Goal: Task Accomplishment & Management: Use online tool/utility

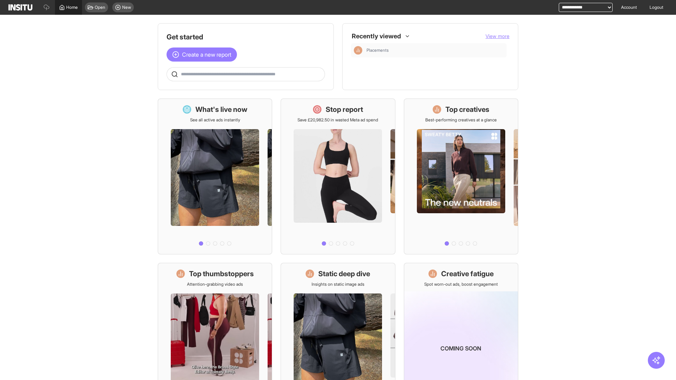
click at [68, 7] on span "Home" at bounding box center [72, 8] width 12 height 6
click at [203, 55] on span "Create a new report" at bounding box center [206, 54] width 49 height 8
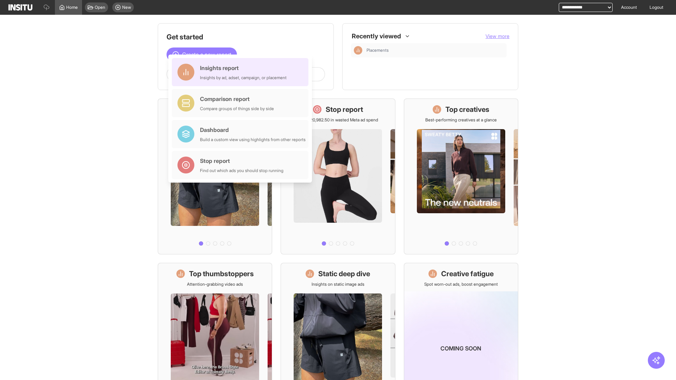
click at [242, 72] on div "Insights report Insights by ad, adset, campaign, or placement" at bounding box center [243, 72] width 87 height 17
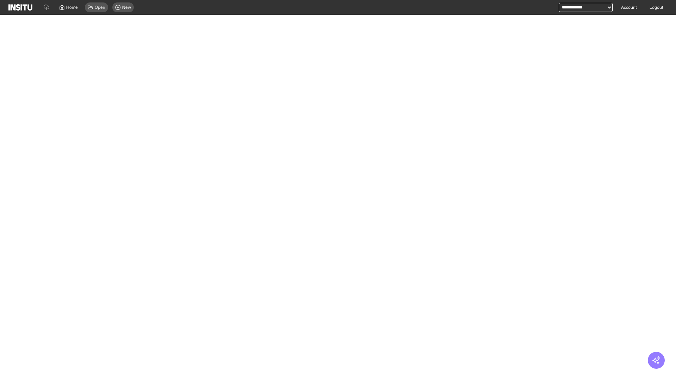
select select "**"
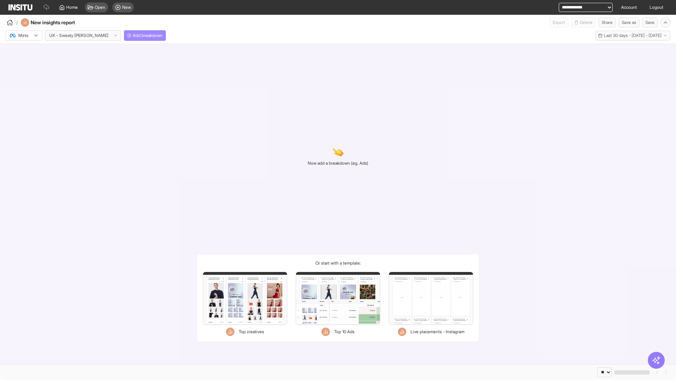
click at [133, 36] on span "Add breakdown" at bounding box center [148, 36] width 30 height 6
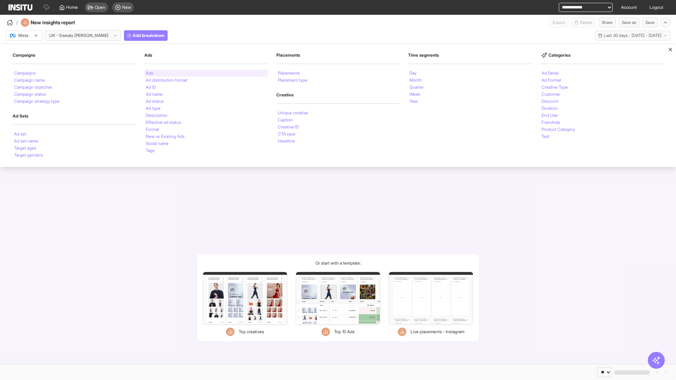
click at [149, 73] on li "Ads" at bounding box center [149, 73] width 7 height 4
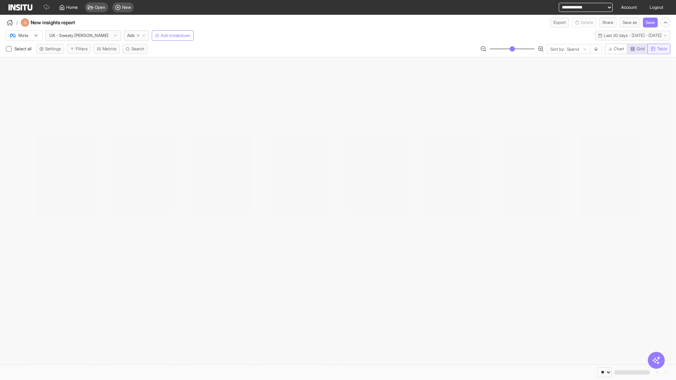
click at [658, 49] on span "Table" at bounding box center [662, 49] width 10 height 6
click at [596, 49] on line "button" at bounding box center [596, 48] width 0 height 3
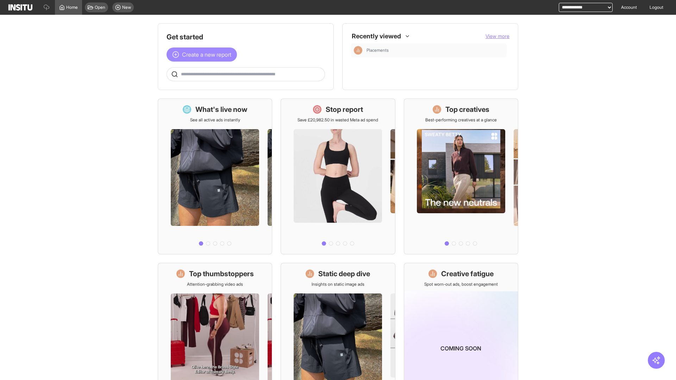
click at [203, 55] on span "Create a new report" at bounding box center [206, 54] width 49 height 8
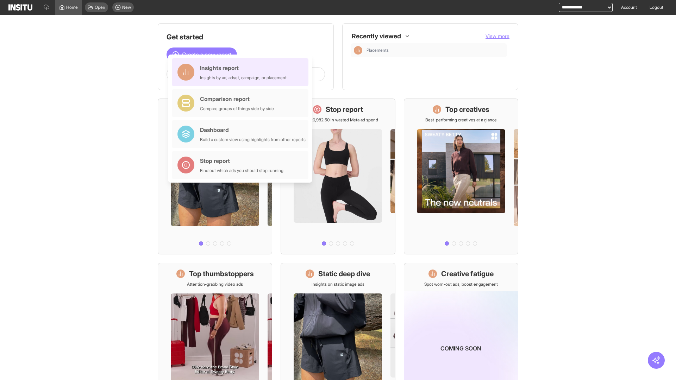
click at [242, 72] on div "Insights report Insights by ad, adset, campaign, or placement" at bounding box center [243, 72] width 87 height 17
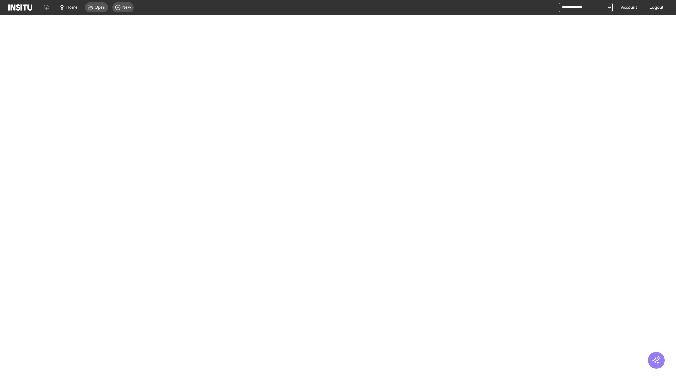
select select "**"
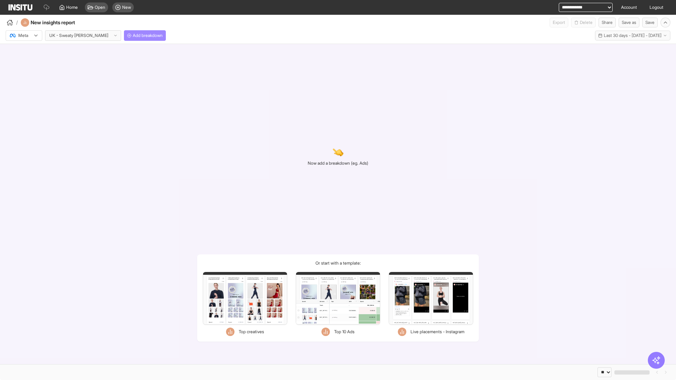
click at [133, 36] on span "Add breakdown" at bounding box center [148, 36] width 30 height 6
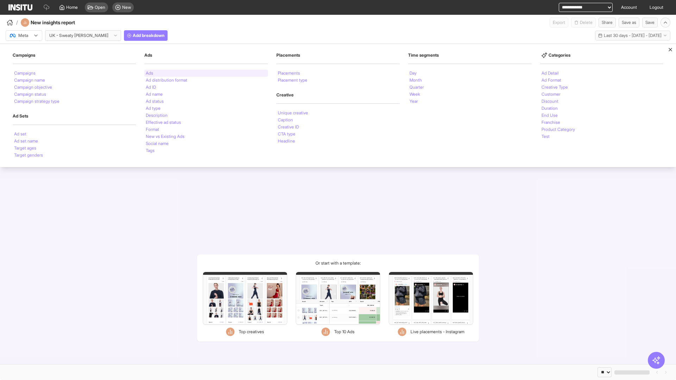
click at [149, 73] on li "Ads" at bounding box center [149, 73] width 7 height 4
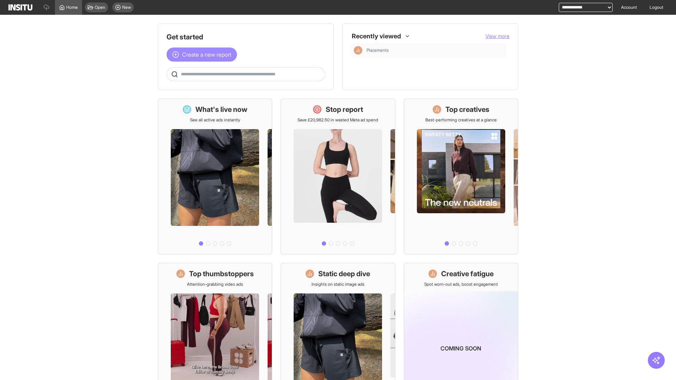
click at [203, 55] on span "Create a new report" at bounding box center [206, 54] width 49 height 8
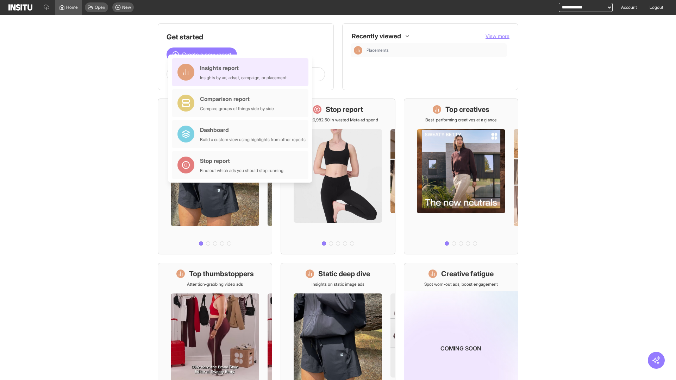
click at [242, 72] on div "Insights report Insights by ad, adset, campaign, or placement" at bounding box center [243, 72] width 87 height 17
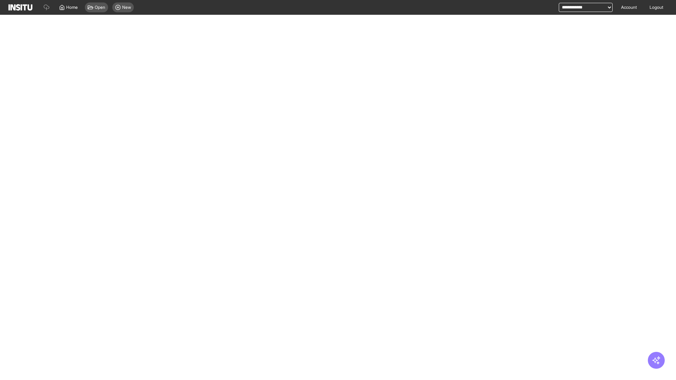
select select "**"
